Goal: Information Seeking & Learning: Learn about a topic

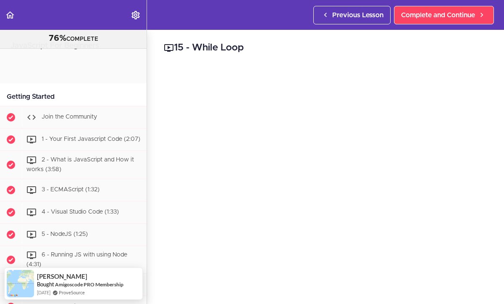
scroll to position [618, 0]
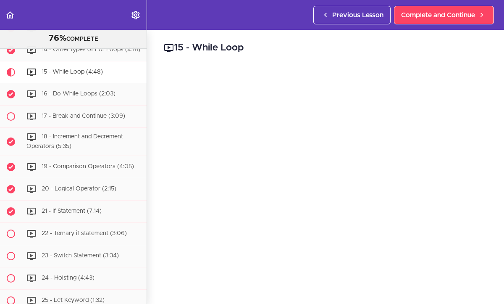
click at [494, 208] on div "15 - While Loop javascript // While Loops var names = [ "Alex" , "Jamila" , "Jo…" at bounding box center [396, 167] width 498 height 274
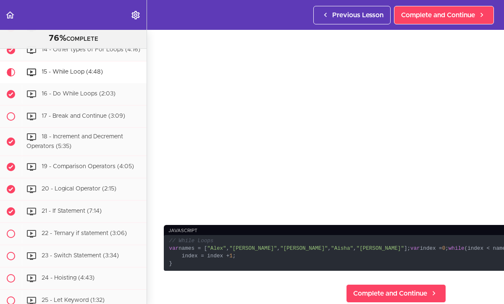
scroll to position [118, 0]
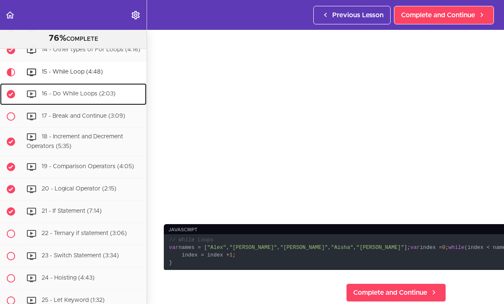
click at [132, 93] on div "16 - Do While Loops (2:03)" at bounding box center [84, 94] width 125 height 18
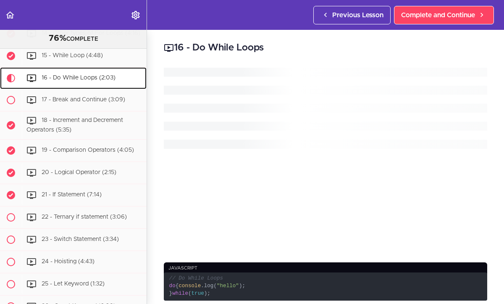
scroll to position [640, 0]
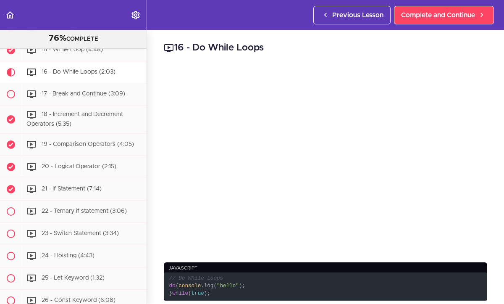
click at [497, 133] on div "16 - Do While Loops javascript // Do While Loops do { console .log( "hello" ); …" at bounding box center [325, 167] width 357 height 274
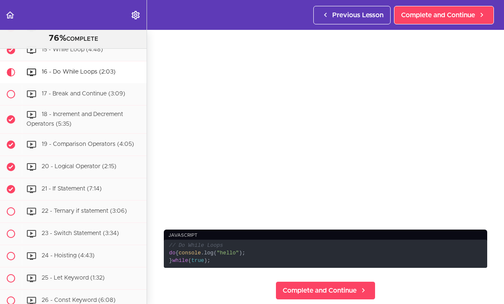
scroll to position [34, 0]
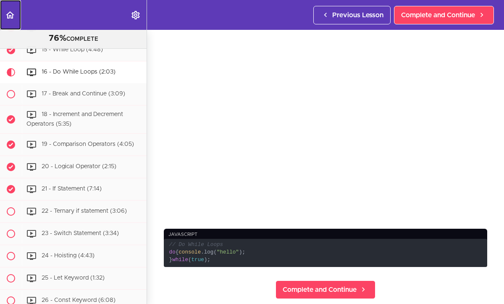
click at [12, 15] on icon "Back to course curriculum" at bounding box center [10, 15] width 10 height 10
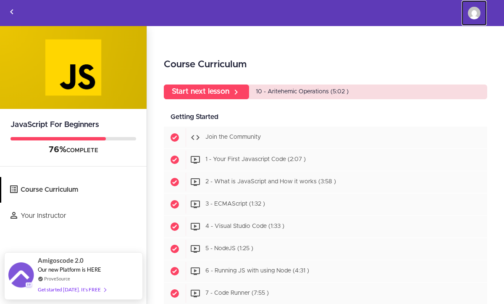
click at [472, 15] on img at bounding box center [474, 13] width 13 height 13
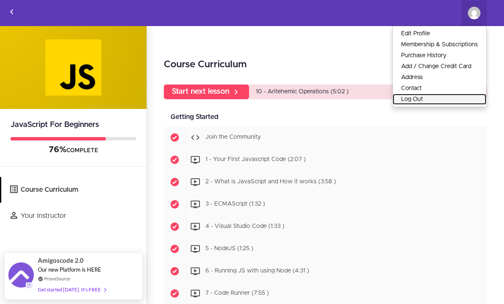
click at [412, 97] on link "Log Out" at bounding box center [440, 99] width 94 height 11
